Goal: Task Accomplishment & Management: Manage account settings

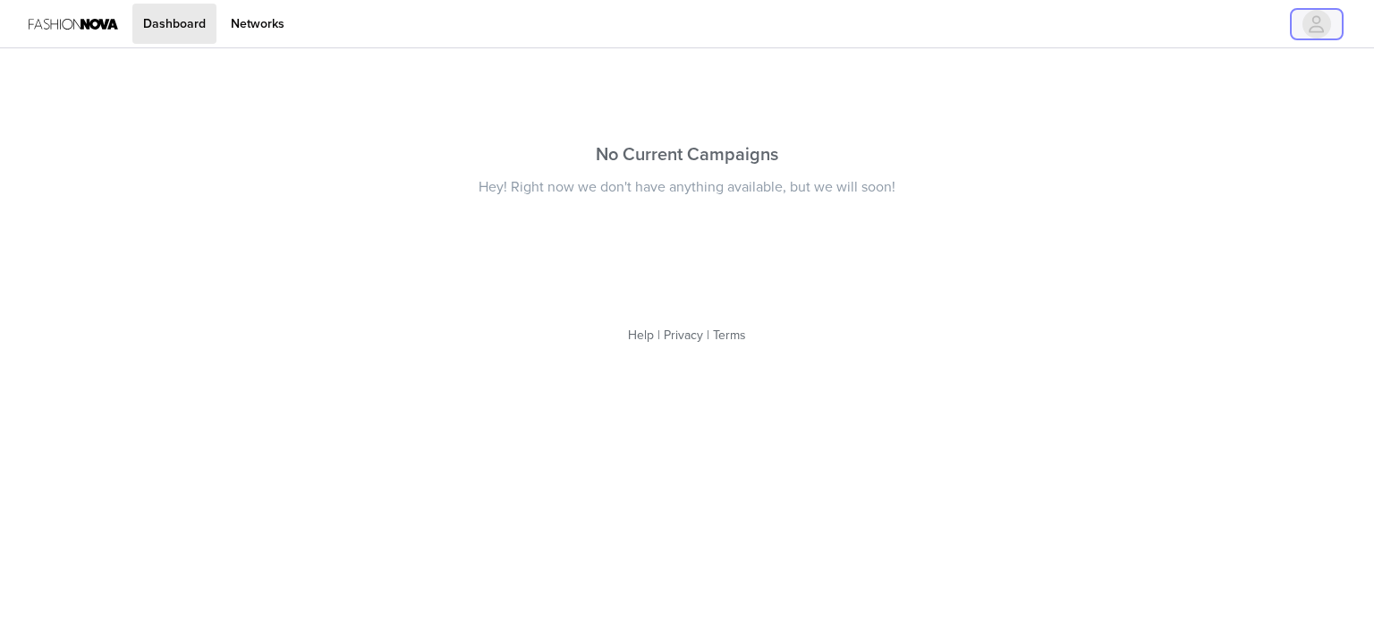
click at [1325, 13] on span "button" at bounding box center [1316, 24] width 29 height 29
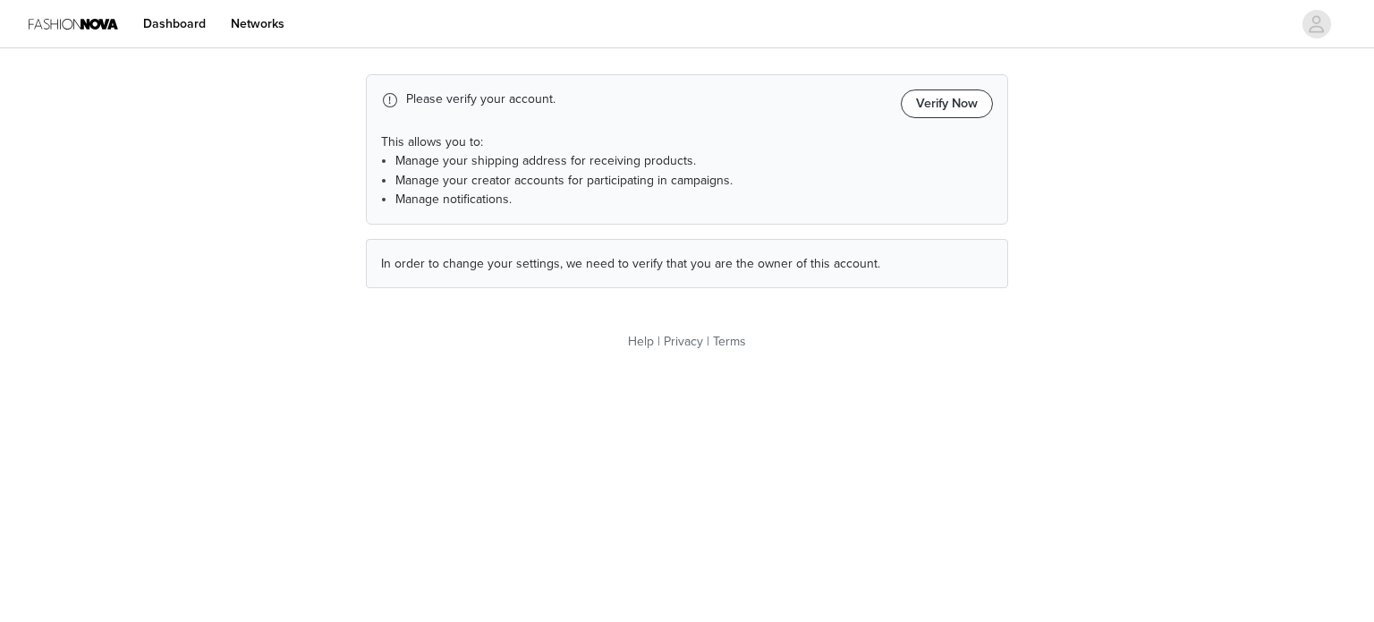
click at [947, 110] on button "Verify Now" at bounding box center [947, 103] width 92 height 29
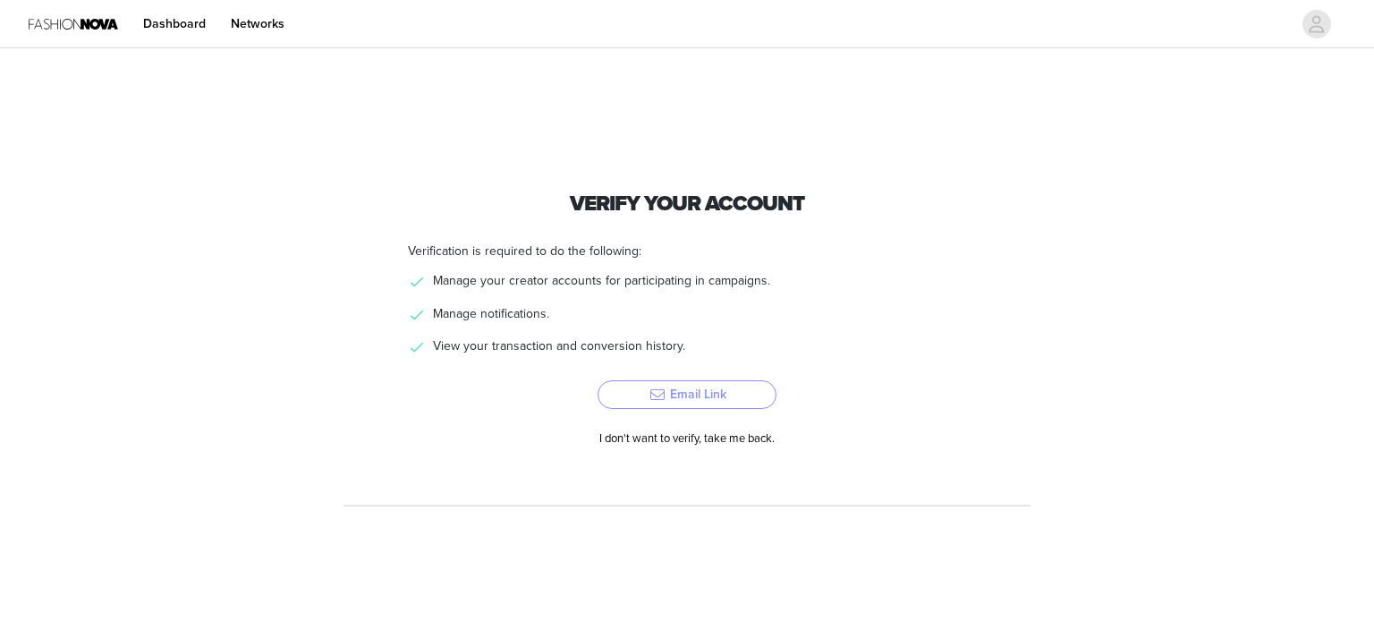
click at [712, 384] on button "Email Link" at bounding box center [686, 394] width 179 height 29
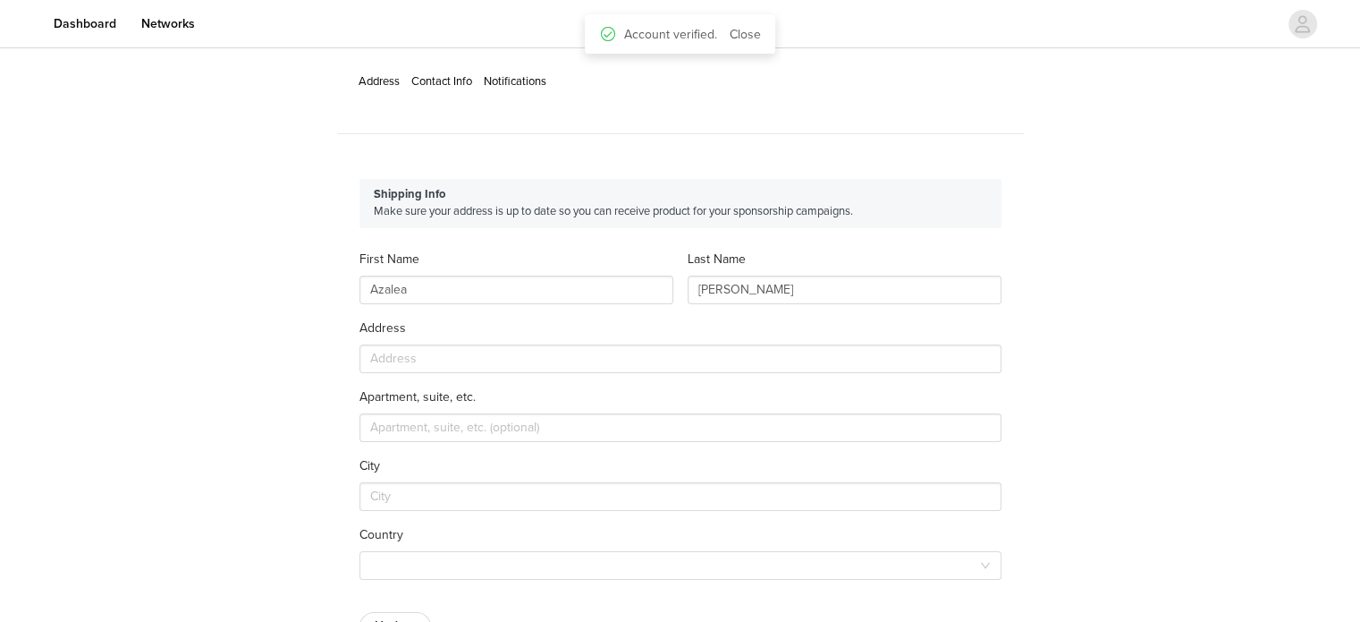
type input "+52 (Mexico)"
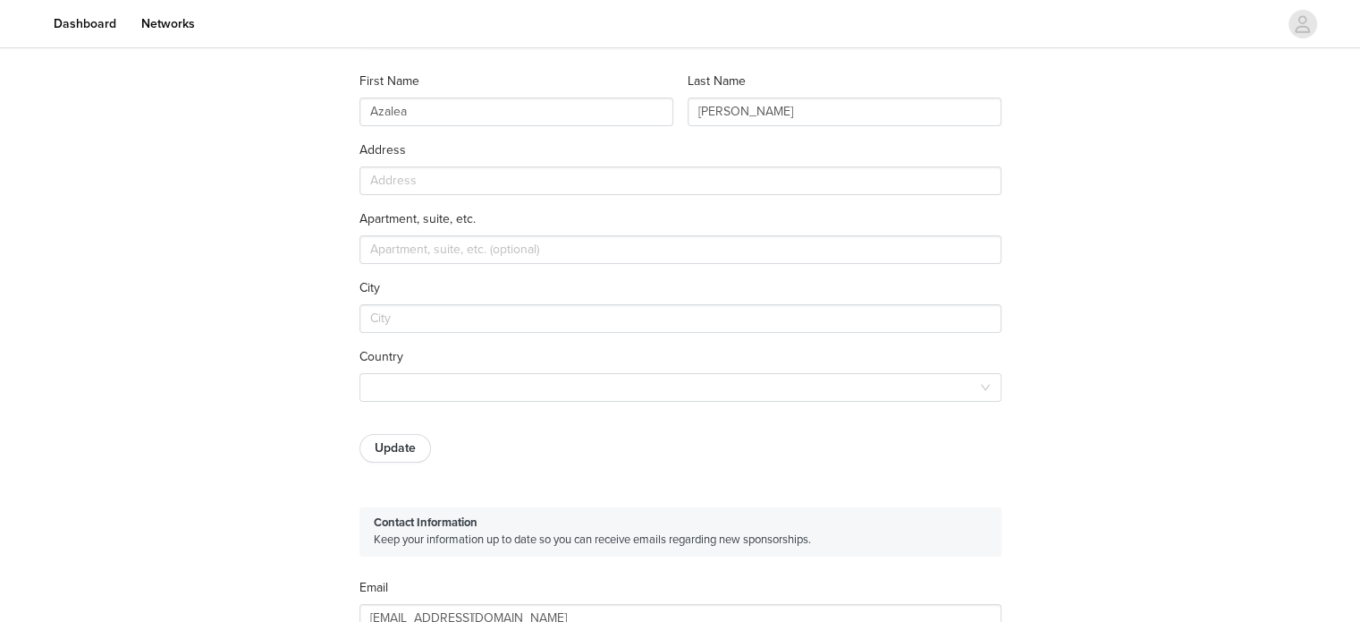
scroll to position [179, 0]
click at [473, 176] on input "text" at bounding box center [681, 179] width 642 height 29
type input "Apodaca"
click at [485, 251] on input "text" at bounding box center [681, 248] width 642 height 29
click at [411, 303] on input "text" at bounding box center [681, 317] width 642 height 29
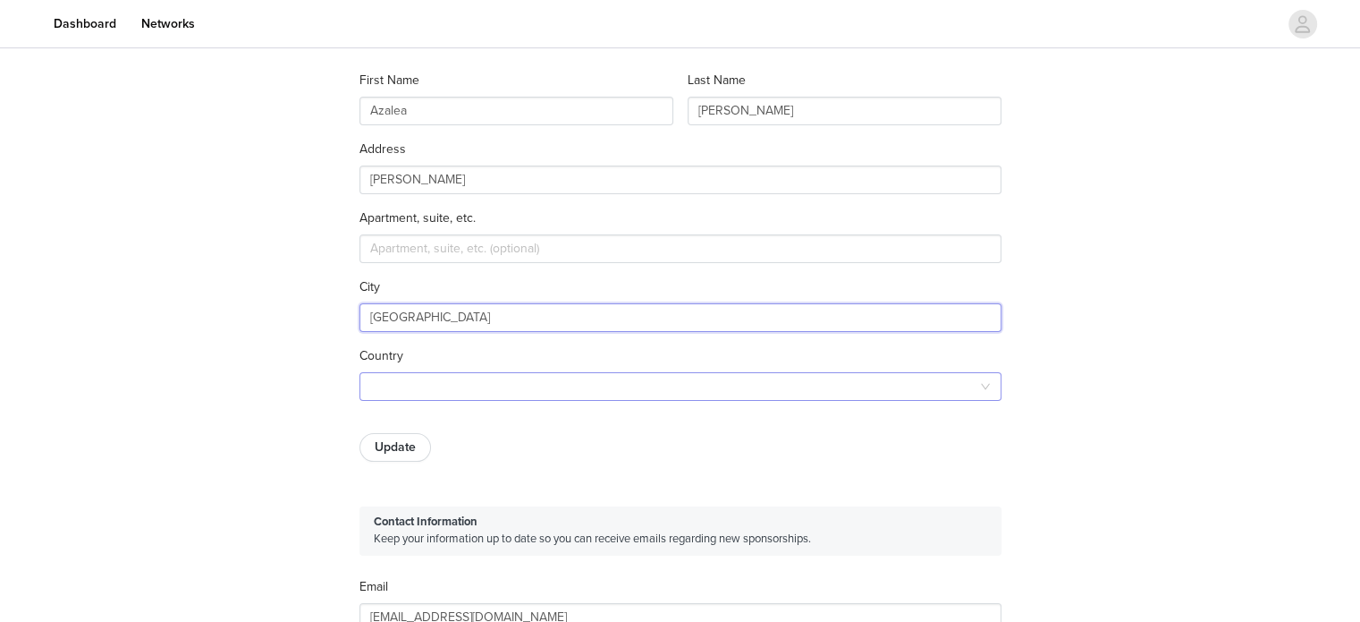
type input "monterrey"
click at [402, 389] on div at bounding box center [674, 386] width 609 height 27
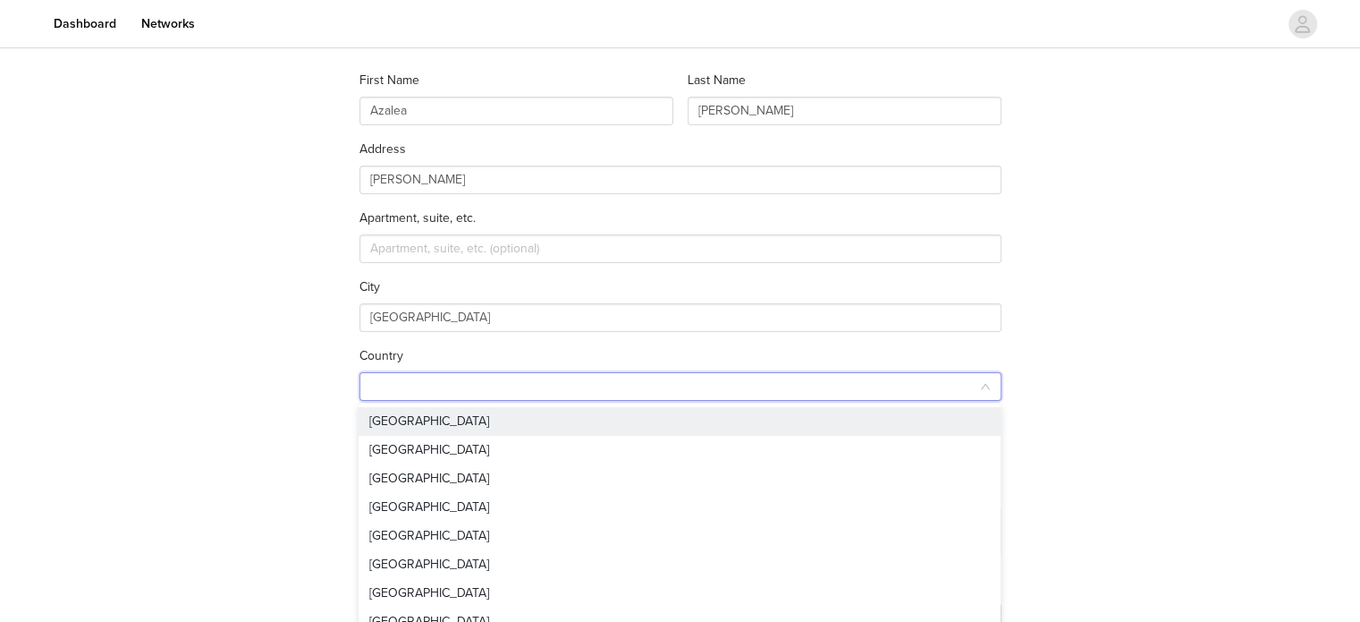
type input "m"
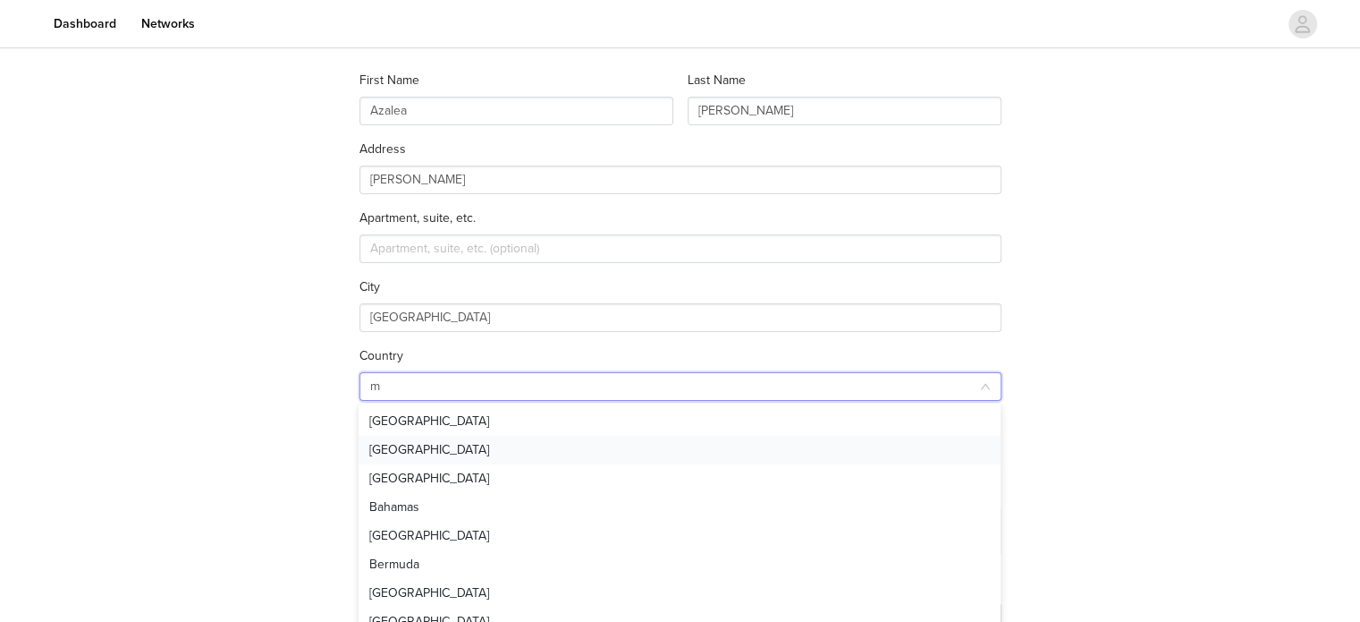
click at [404, 445] on li "Mexico" at bounding box center [680, 450] width 642 height 29
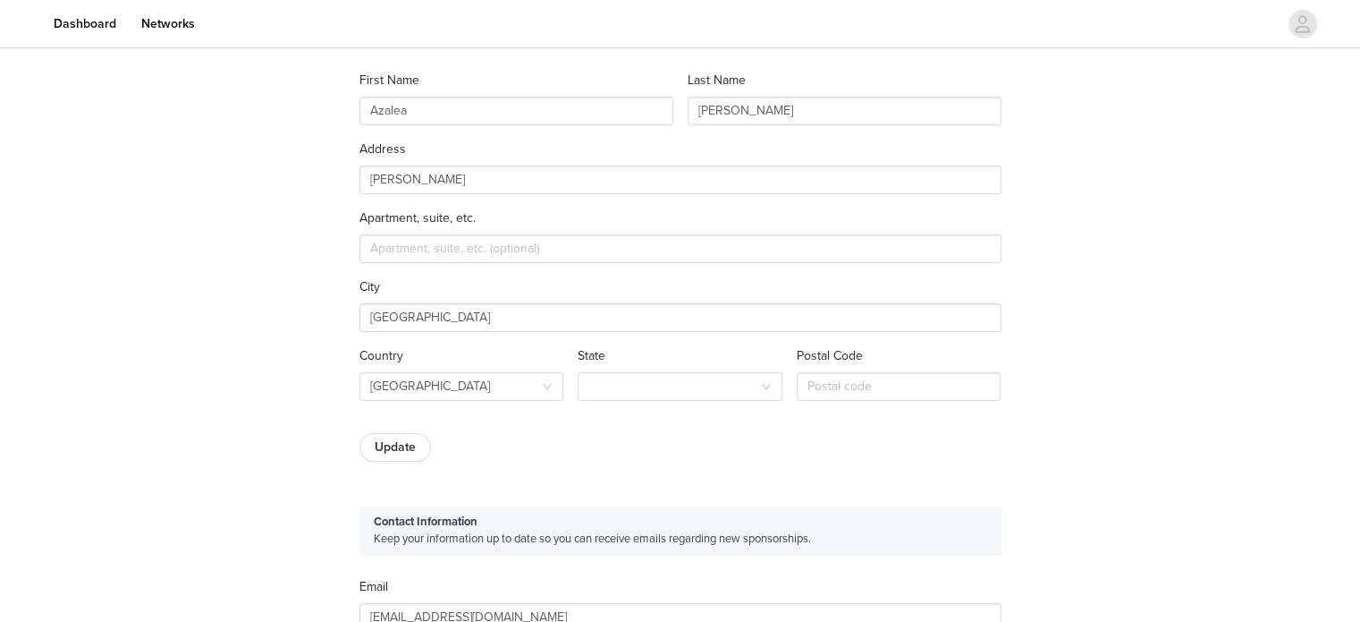
click at [256, 415] on div "Address Contact Info Notifications Shipping Info Make sure your address is up t…" at bounding box center [680, 616] width 1360 height 1487
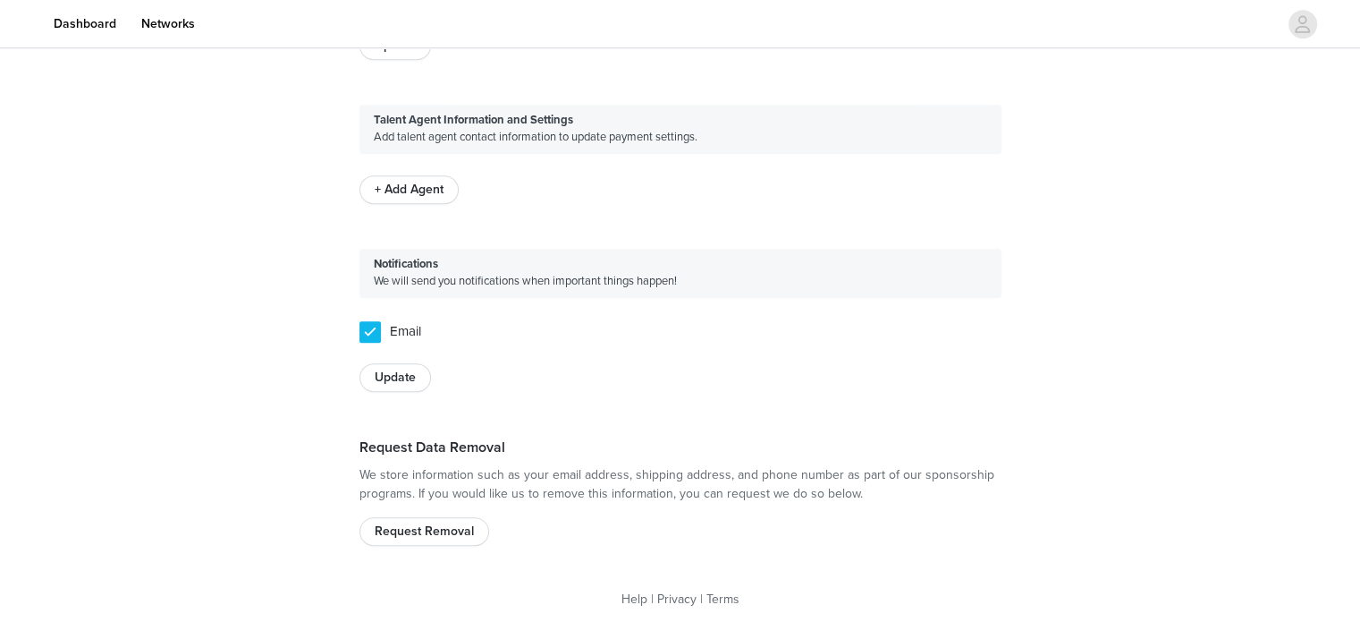
scroll to position [916, 0]
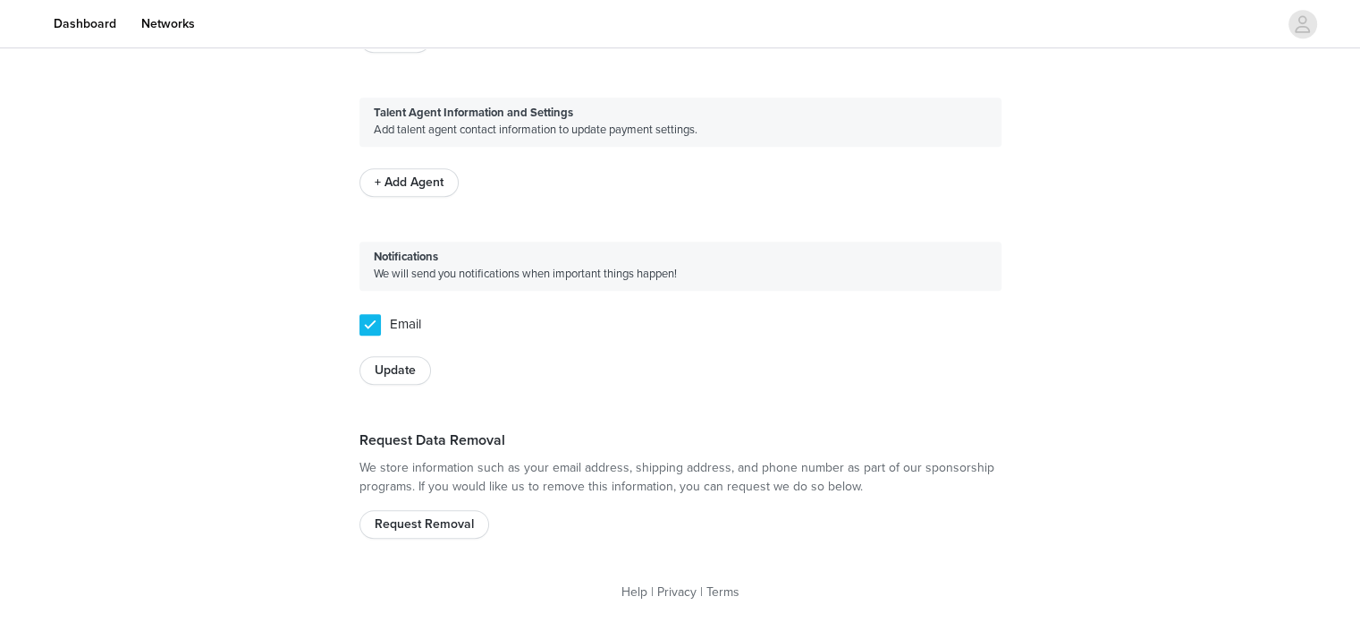
click at [411, 187] on button "+ Add Agent" at bounding box center [409, 182] width 99 height 29
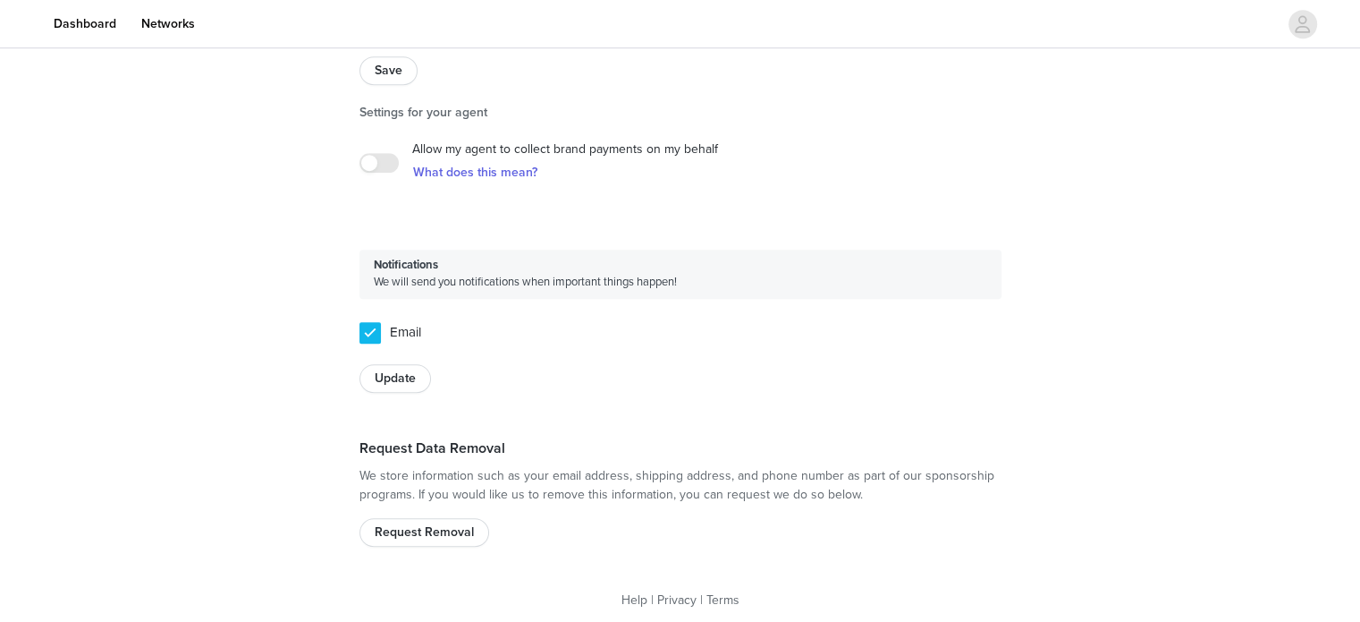
scroll to position [1119, 0]
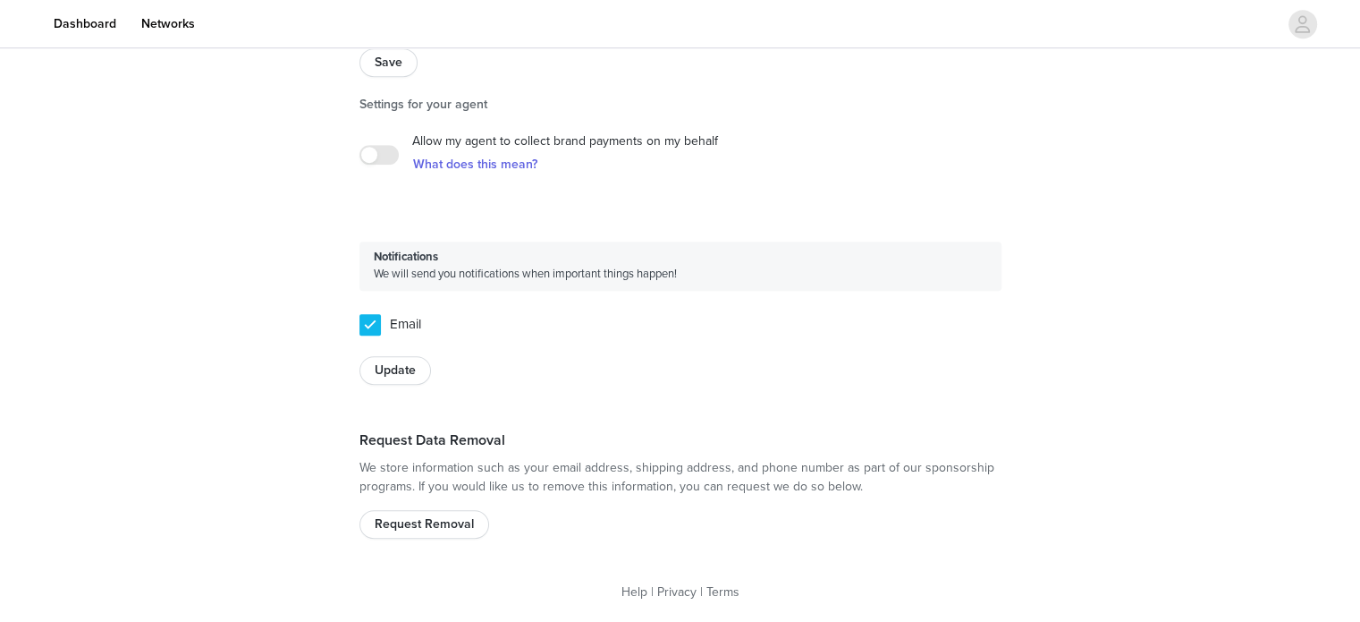
click at [408, 523] on button "Request Removal" at bounding box center [425, 524] width 130 height 29
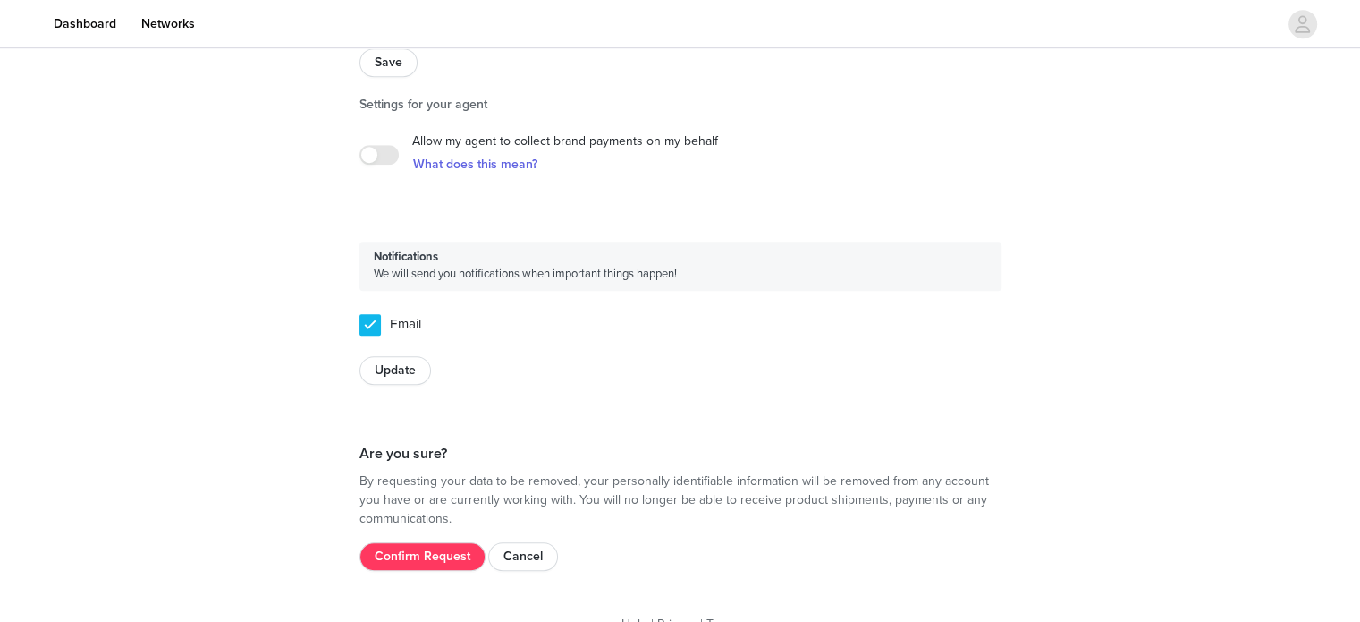
click at [443, 575] on div "Are you sure? By requesting your data to be removed, your personally identifiab…" at bounding box center [680, 500] width 687 height 186
click at [428, 552] on button "Confirm Request" at bounding box center [423, 556] width 126 height 29
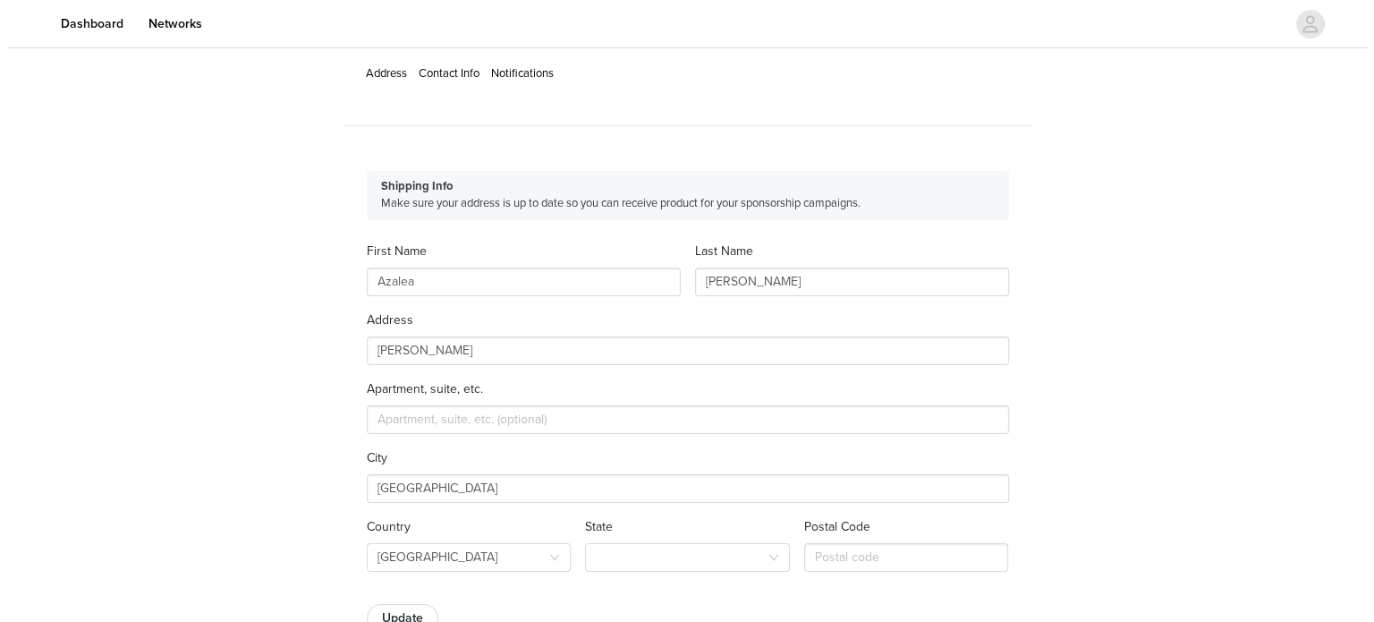
scroll to position [0, 0]
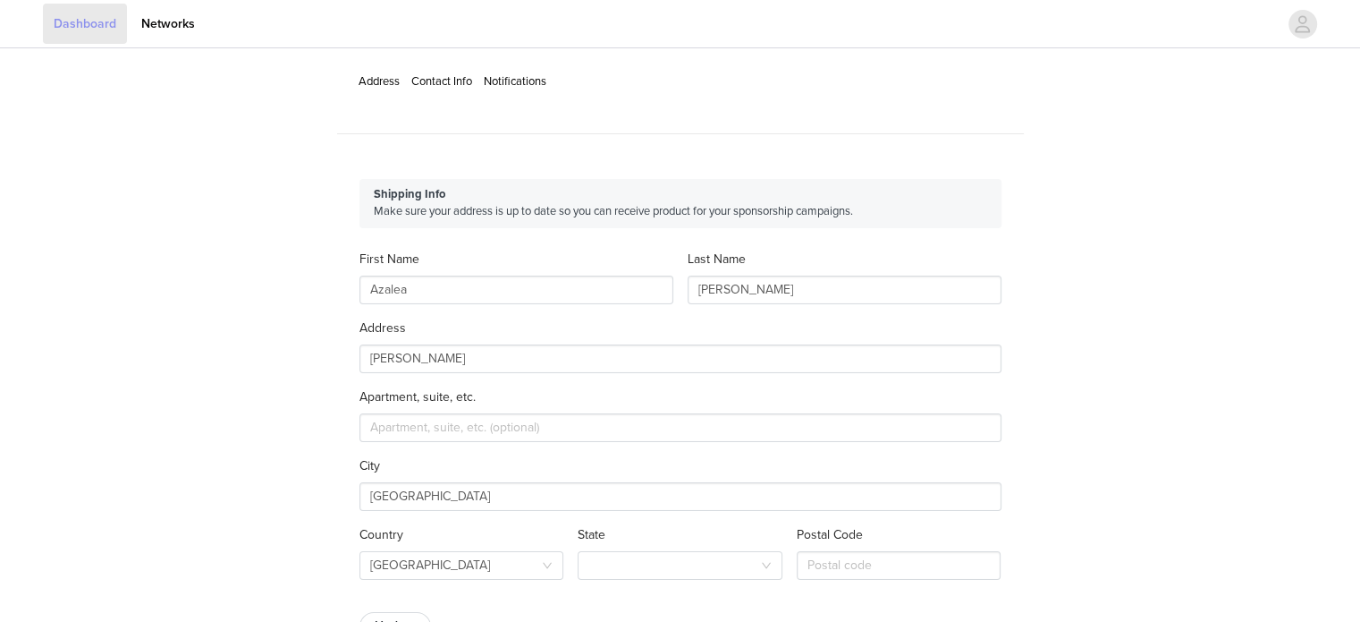
click at [127, 21] on link "Dashboard" at bounding box center [85, 24] width 84 height 40
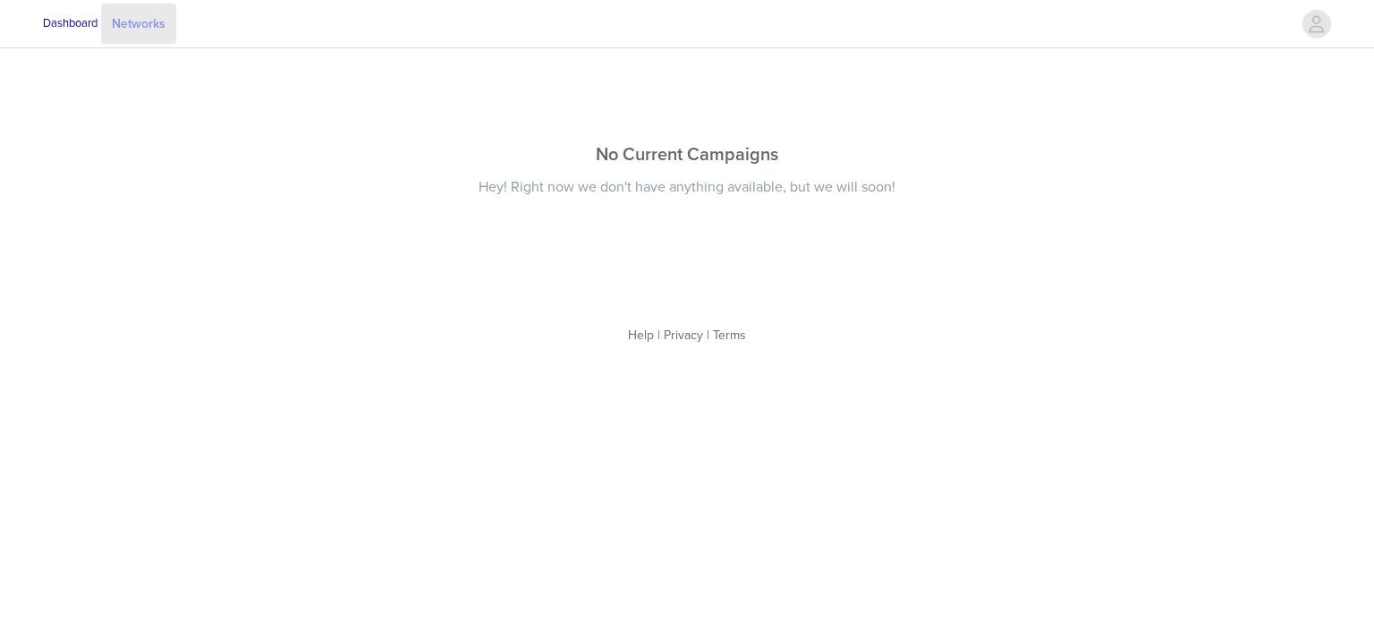
click at [176, 20] on link "Networks" at bounding box center [138, 24] width 75 height 40
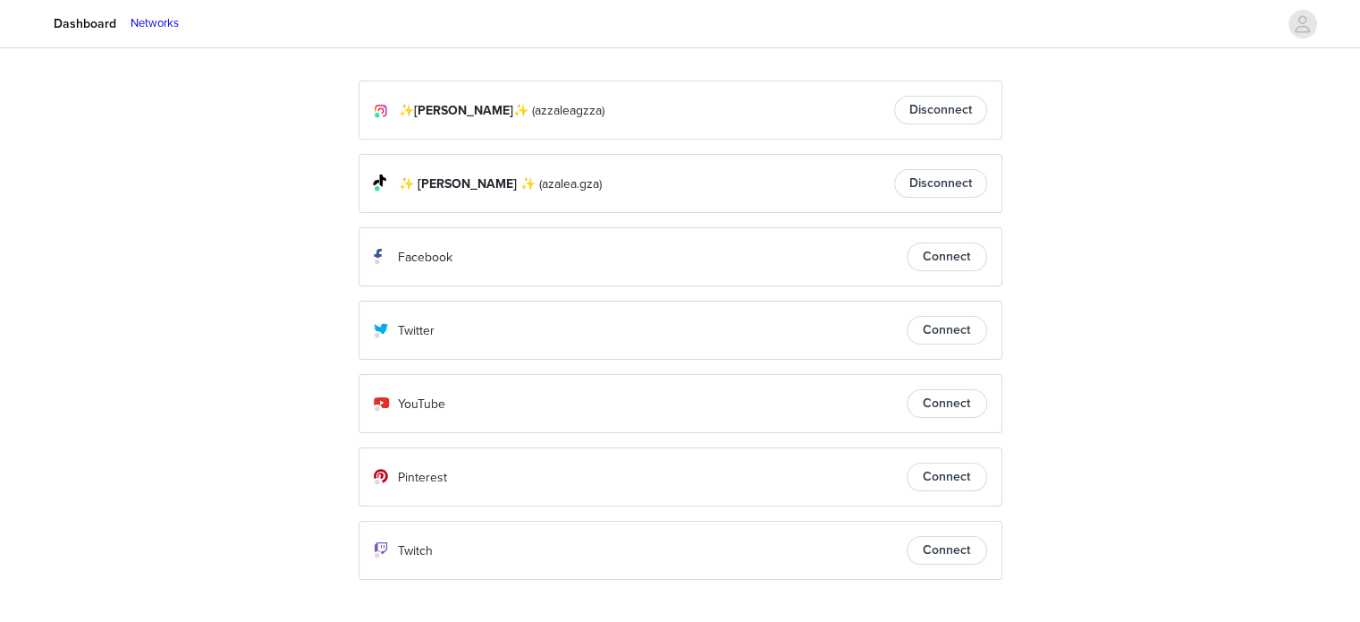
click at [936, 250] on button "Connect" at bounding box center [947, 256] width 80 height 29
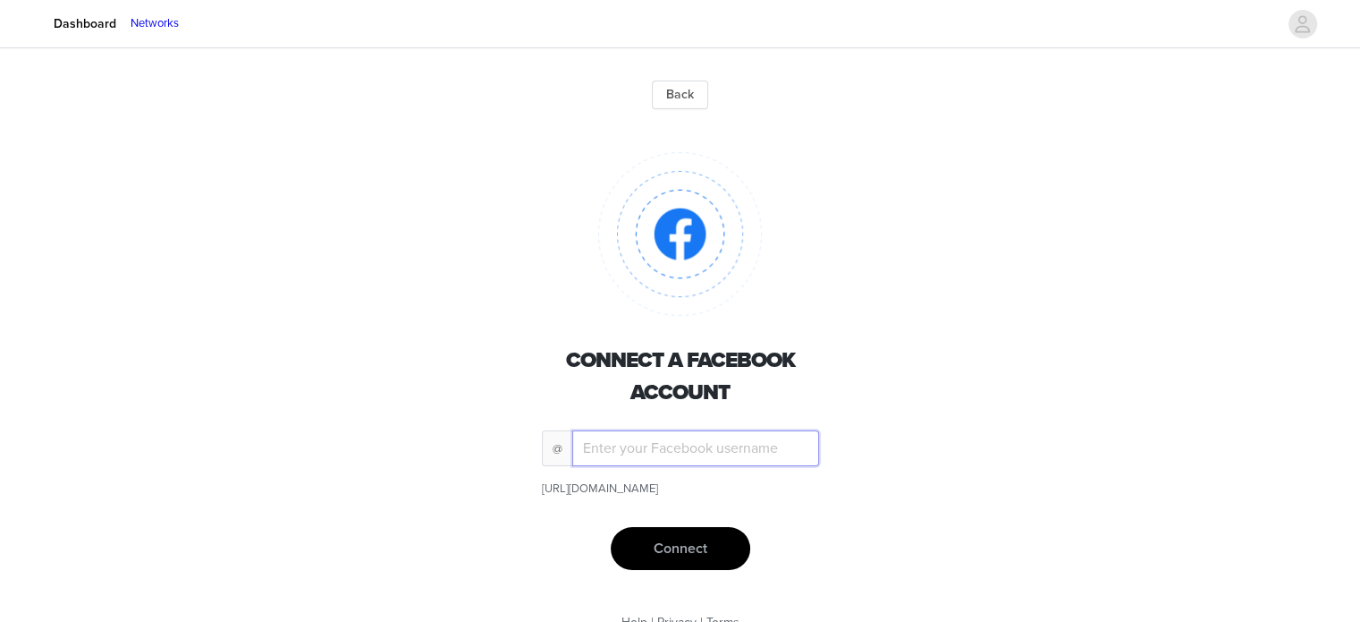
click at [693, 456] on input "text" at bounding box center [695, 448] width 247 height 36
type input "azaleagza"
click at [683, 544] on button "Connect" at bounding box center [681, 548] width 140 height 43
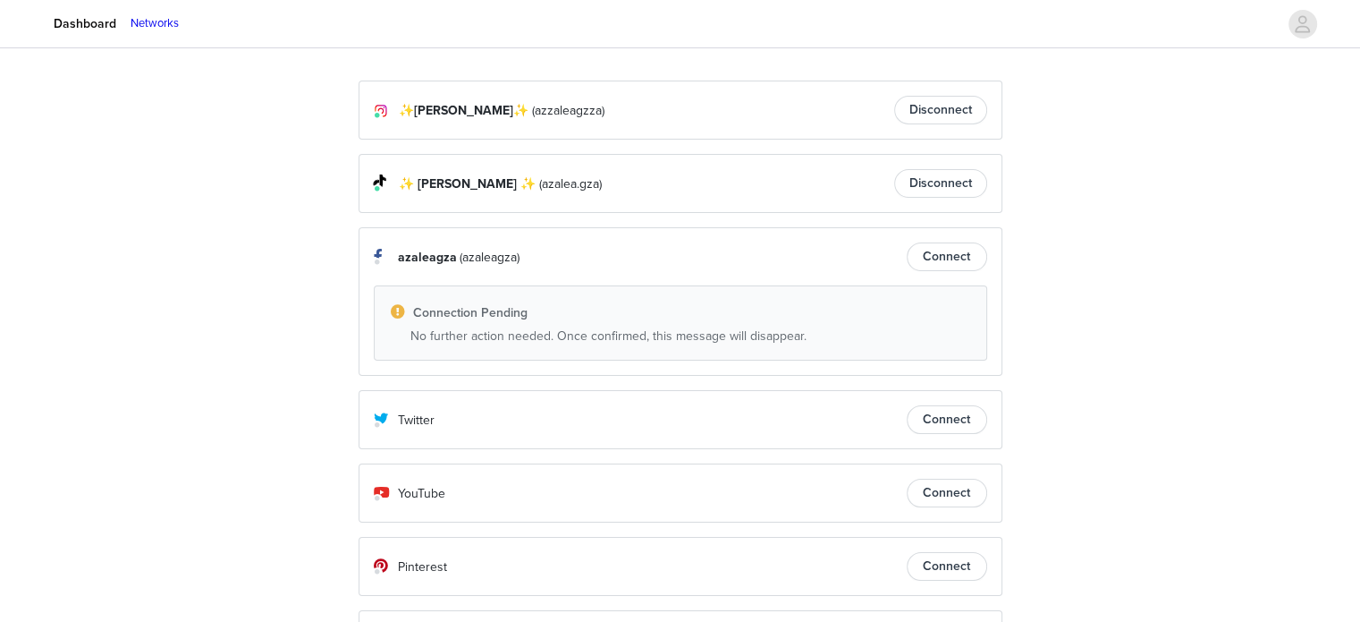
click at [76, 206] on div "✨Azalea Garza✨ (azzaleagzza) Disconnect ✨️ Azalea Garza ✨️ (azalea.gza) Disconn…" at bounding box center [680, 409] width 1360 height 715
click at [127, 24] on link "Dashboard" at bounding box center [85, 24] width 84 height 40
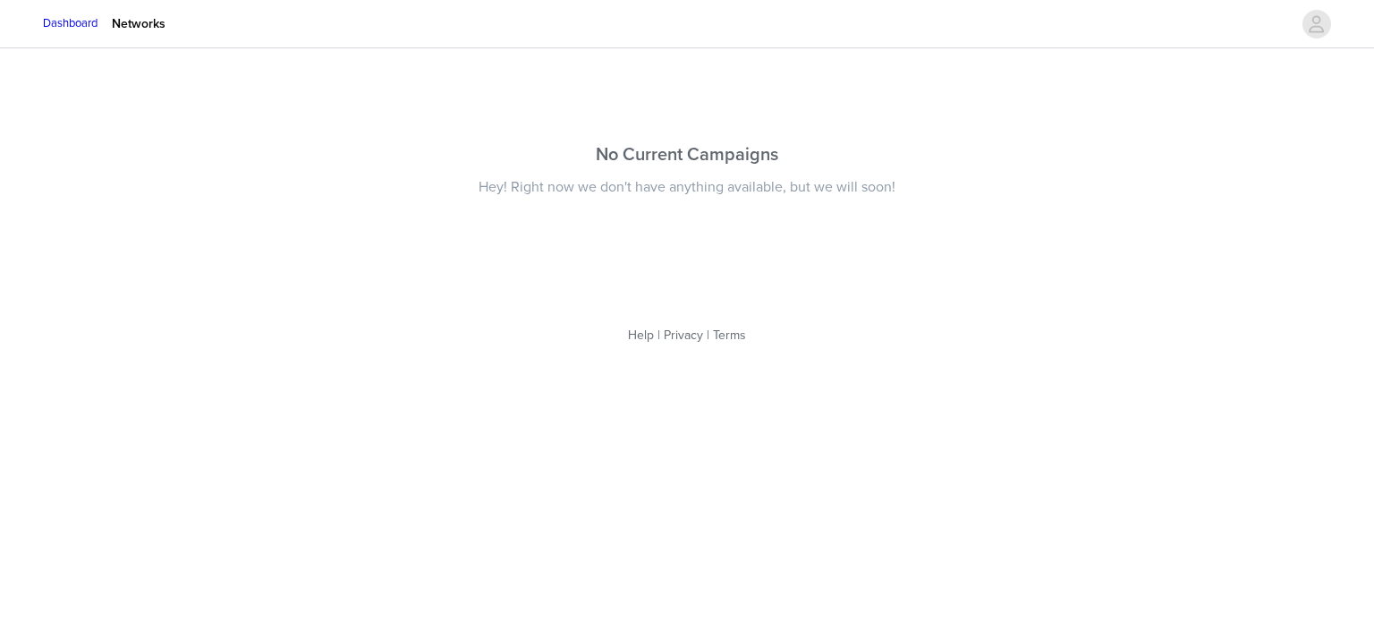
click at [245, 250] on div "No Current Campaigns Hey! Right now we don't have anything available, but we wi…" at bounding box center [687, 209] width 1374 height 315
drag, startPoint x: 1355, startPoint y: 0, endPoint x: 96, endPoint y: 23, distance: 1259.5
click at [29, 24] on img at bounding box center [29, 24] width 0 height 0
